Goal: Find specific page/section: Find specific page/section

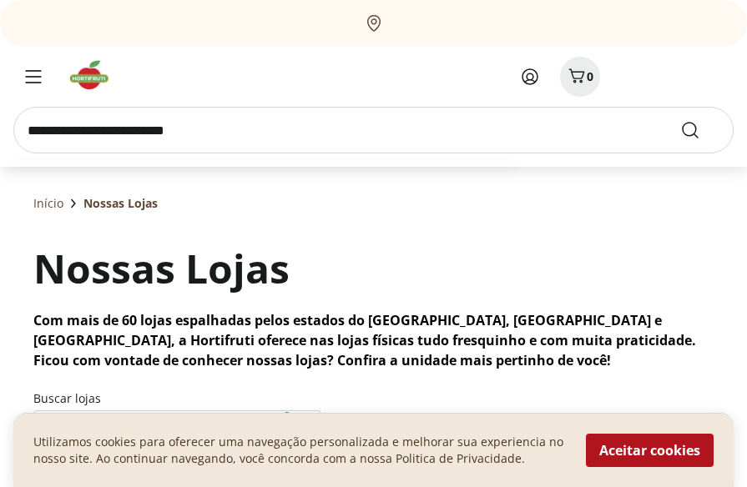
click at [49, 129] on input "search" at bounding box center [373, 130] width 720 height 47
click at [38, 82] on icon "Menu" at bounding box center [33, 76] width 17 height 13
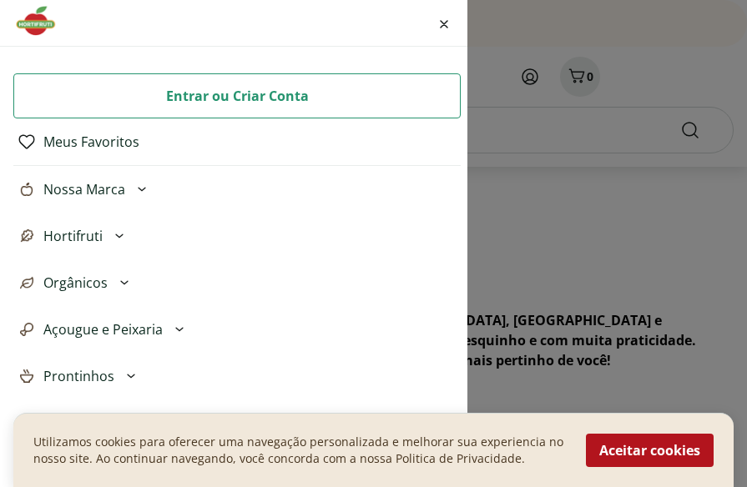
click at [68, 229] on span "Hortifruti" at bounding box center [72, 236] width 59 height 20
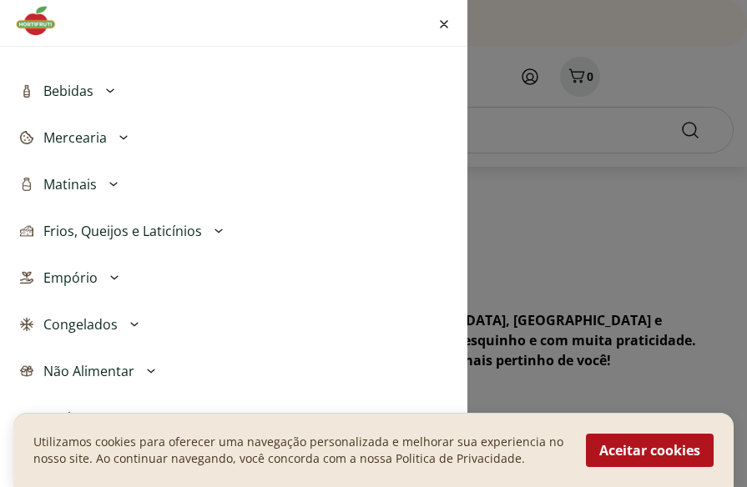
scroll to position [815, 0]
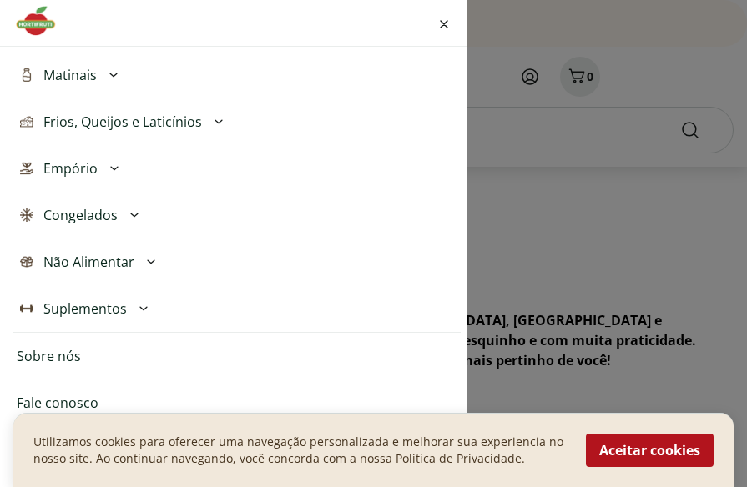
click at [48, 350] on link "Sobre nós" at bounding box center [49, 356] width 64 height 20
click at [440, 9] on div "Fechar menu" at bounding box center [444, 23] width 20 height 40
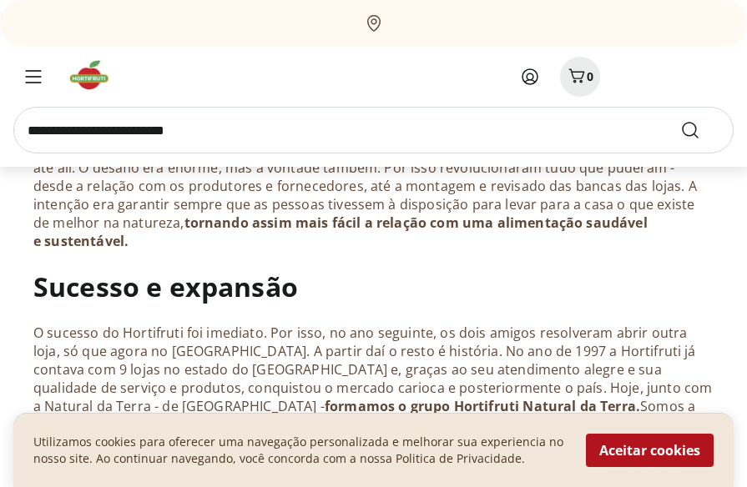
scroll to position [498, 0]
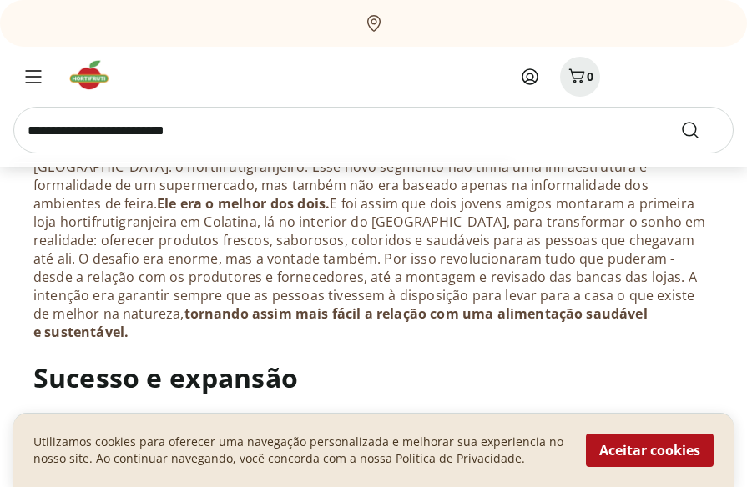
click at [25, 132] on input "search" at bounding box center [373, 130] width 720 height 47
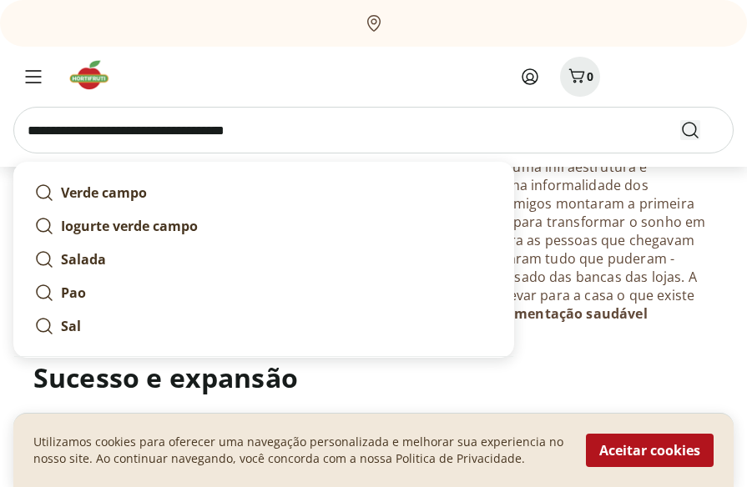
type input "**********"
click at [692, 131] on icon "Submit Search" at bounding box center [690, 130] width 20 height 20
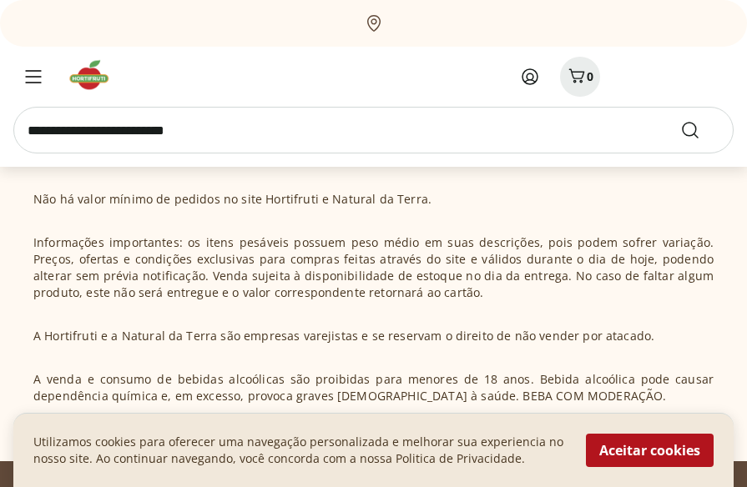
scroll to position [726, 0]
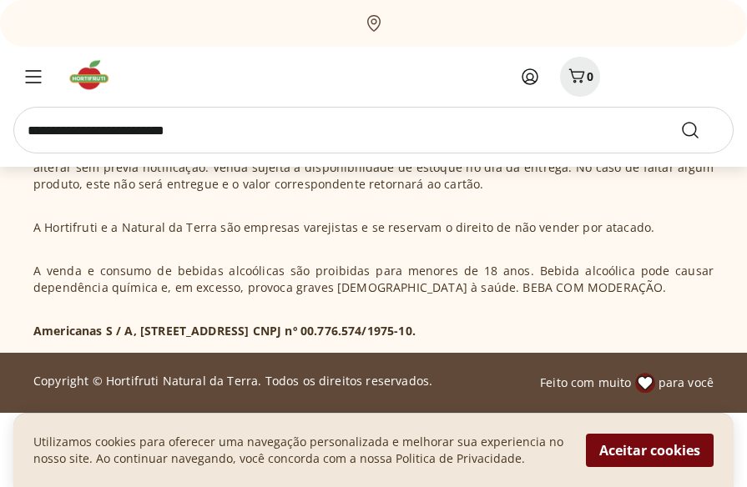
click at [634, 449] on button "Aceitar cookies" at bounding box center [650, 450] width 128 height 33
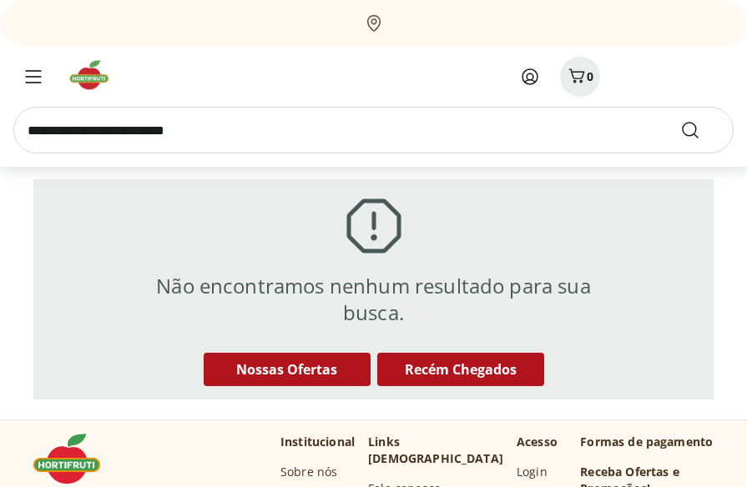
scroll to position [0, 0]
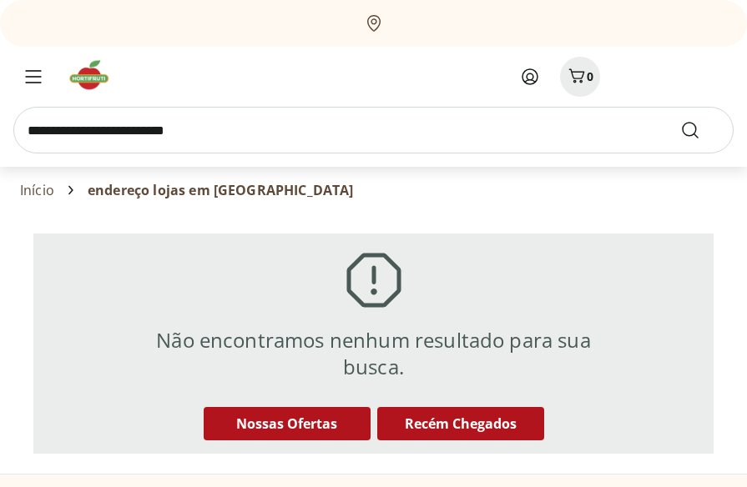
click at [70, 189] on icon at bounding box center [71, 190] width 20 height 20
click at [46, 196] on link "Início" at bounding box center [37, 190] width 34 height 15
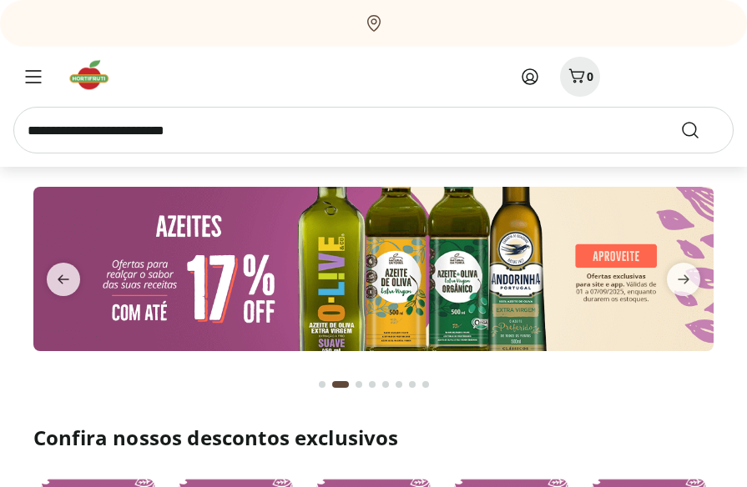
click at [527, 78] on icon at bounding box center [530, 77] width 20 height 20
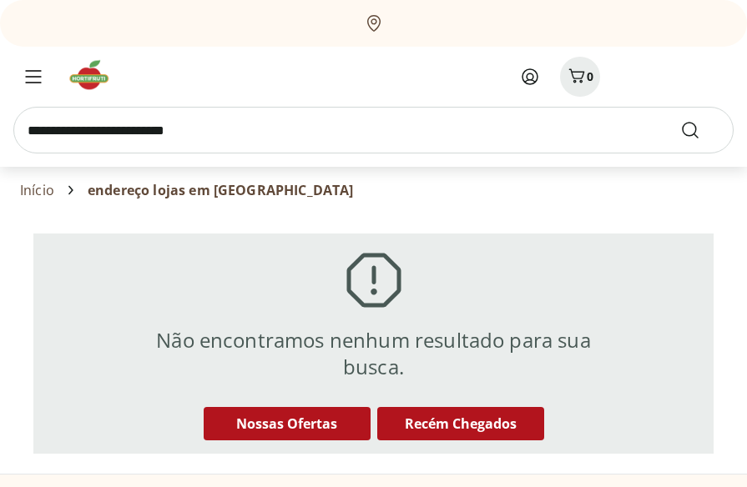
scroll to position [498, 0]
